Goal: Task Accomplishment & Management: Manage account settings

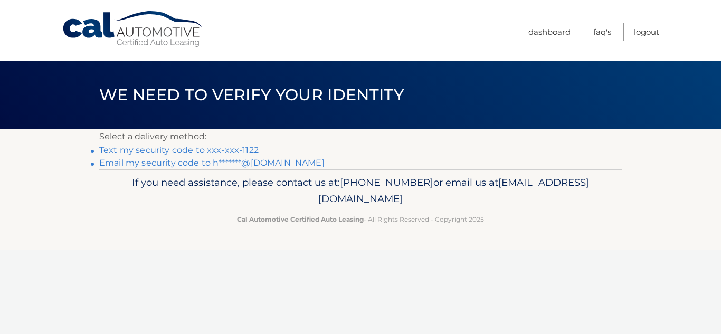
click at [232, 150] on link "Text my security code to xxx-xxx-1122" at bounding box center [178, 150] width 159 height 10
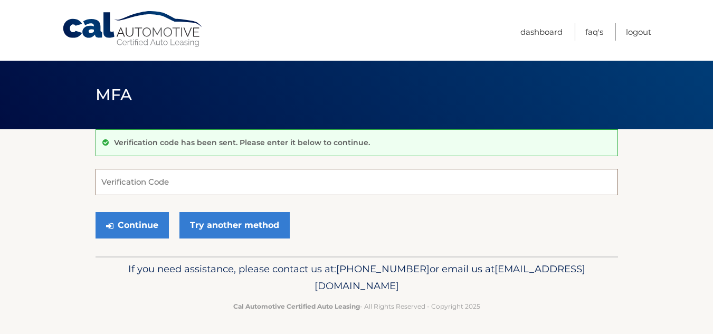
click at [197, 183] on input "Verification Code" at bounding box center [356, 182] width 522 height 26
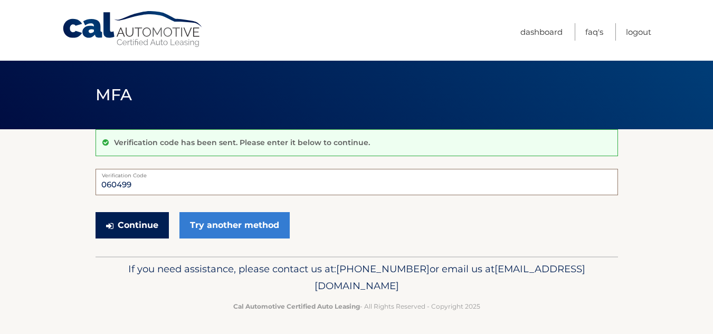
type input "060499"
click at [148, 221] on button "Continue" at bounding box center [131, 225] width 73 height 26
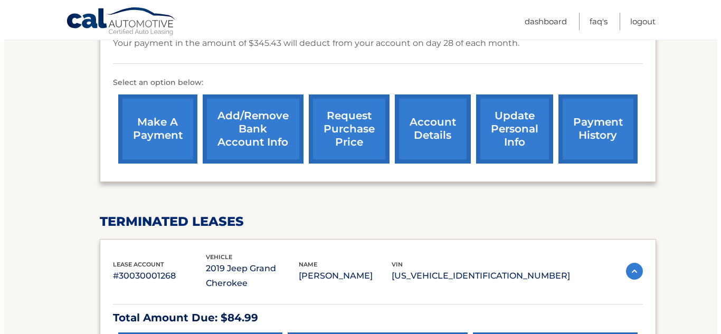
scroll to position [319, 0]
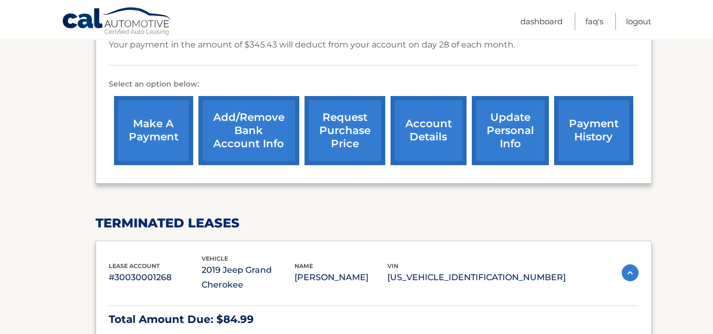
click at [346, 146] on link "request purchase price" at bounding box center [344, 130] width 81 height 69
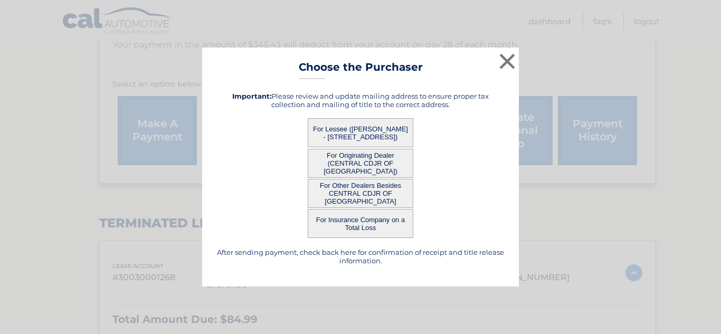
click at [361, 200] on button "For Other Dealers Besides CENTRAL CDJR OF [GEOGRAPHIC_DATA]" at bounding box center [361, 193] width 106 height 29
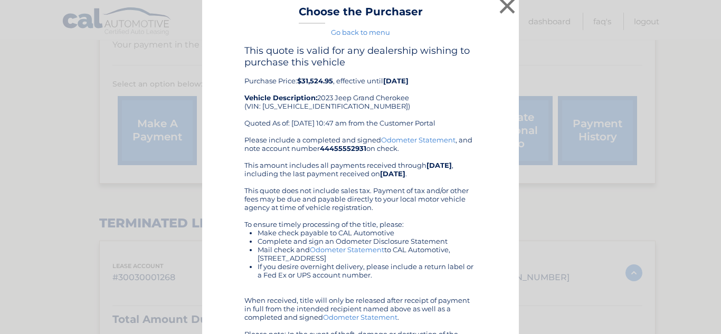
scroll to position [8, 0]
